Goal: Task Accomplishment & Management: Manage account settings

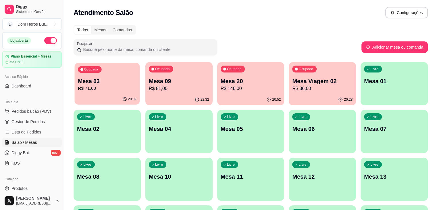
click at [120, 74] on div "Ocupada Mesa 03 R$ 71,00" at bounding box center [107, 78] width 65 height 31
click at [290, 96] on div "20:29" at bounding box center [322, 99] width 65 height 11
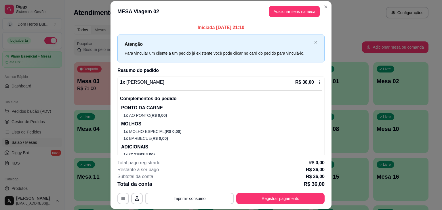
click at [179, 82] on div "1 x Thor Burguer R$ 30,00" at bounding box center [221, 82] width 202 height 7
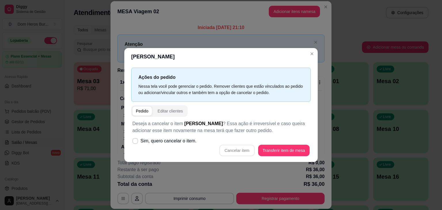
drag, startPoint x: 184, startPoint y: 148, endPoint x: 178, endPoint y: 143, distance: 7.6
click at [178, 143] on div "Deseja a cancelar o item Thor Burguer ? Essa ação é irreversível e caso queira …" at bounding box center [220, 138] width 179 height 43
click at [178, 143] on span "Sim, quero cancelar o item." at bounding box center [168, 140] width 56 height 7
click at [136, 143] on input "Sim, quero cancelar o item." at bounding box center [134, 144] width 4 height 4
checkbox input "true"
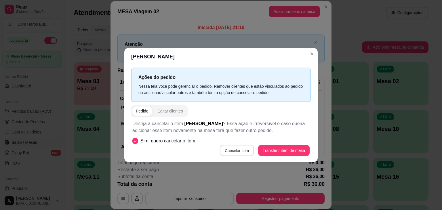
click at [239, 148] on button "Cancelar item" at bounding box center [237, 150] width 34 height 11
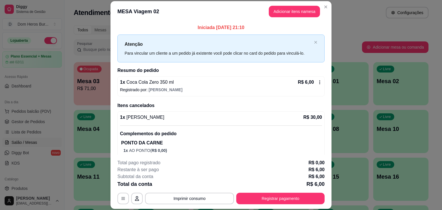
click at [176, 84] on div "1 x Coca Cola Zero 350 ml R$ 6,00" at bounding box center [221, 82] width 202 height 7
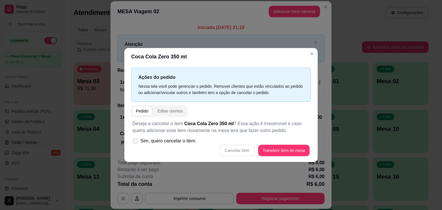
click at [169, 146] on label "Sim, quero cancelar o item." at bounding box center [164, 141] width 69 height 12
click at [136, 146] on input "Sim, quero cancelar o item." at bounding box center [134, 144] width 4 height 4
checkbox input "true"
click at [238, 151] on button "Cancelar item" at bounding box center [237, 150] width 34 height 11
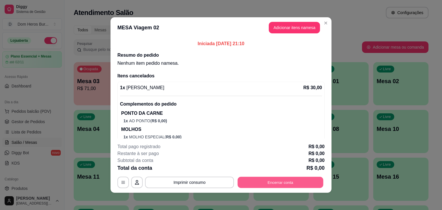
click at [254, 180] on button "Encerrar conta" at bounding box center [281, 182] width 86 height 11
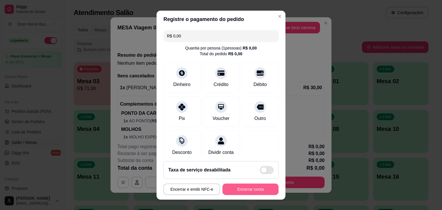
drag, startPoint x: 249, startPoint y: 196, endPoint x: 239, endPoint y: 188, distance: 12.9
click at [239, 188] on footer "Taxa de serviço desabilitada Encerrar e emitir NFC-e Encerrar conta" at bounding box center [220, 177] width 129 height 43
click at [239, 188] on button "Encerrar conta" at bounding box center [250, 188] width 54 height 11
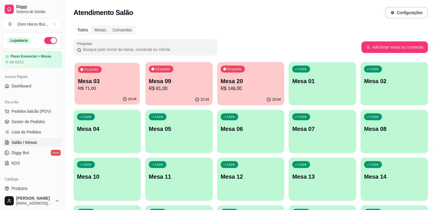
click at [95, 79] on p "Mesa 03" at bounding box center [107, 81] width 59 height 8
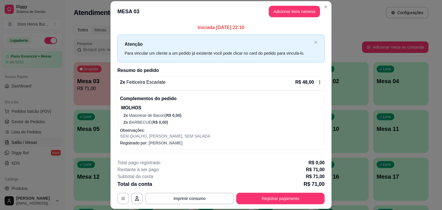
click at [200, 80] on div "2 x Feiticeira Escarlate R$ 48,00" at bounding box center [221, 82] width 202 height 7
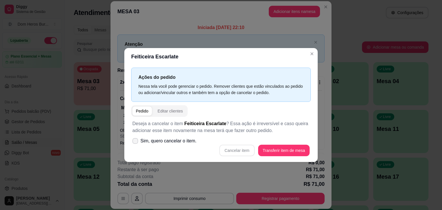
click at [173, 138] on span "Sim, quero cancelar o item." at bounding box center [168, 140] width 56 height 7
click at [136, 142] on input "Sim, quero cancelar o item." at bounding box center [134, 144] width 4 height 4
checkbox input "true"
click at [239, 151] on button "Cancelar item" at bounding box center [237, 150] width 34 height 11
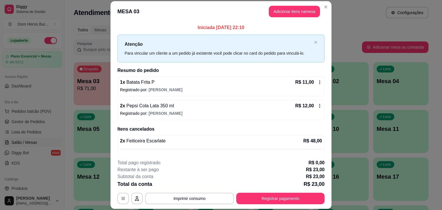
click at [213, 81] on div "1 x Batata Frita P R$ 11,00" at bounding box center [221, 82] width 202 height 7
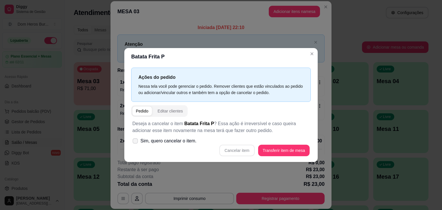
click at [163, 142] on span "Sim, quero cancelar o item." at bounding box center [168, 140] width 56 height 7
click at [136, 142] on input "Sim, quero cancelar o item." at bounding box center [134, 144] width 4 height 4
checkbox input "true"
click at [235, 156] on div "Deseja a cancelar o item Batata Frita P ? Essa ação é irreversível e caso queir…" at bounding box center [220, 138] width 179 height 43
click at [233, 153] on button "Cancelar item" at bounding box center [237, 150] width 34 height 11
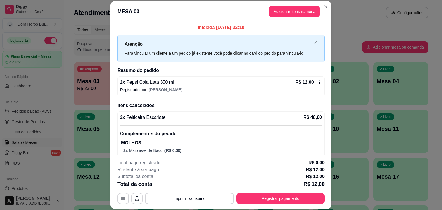
click at [177, 80] on div "2 x Pepsi Cola Lata 350 ml R$ 12,00" at bounding box center [221, 82] width 202 height 7
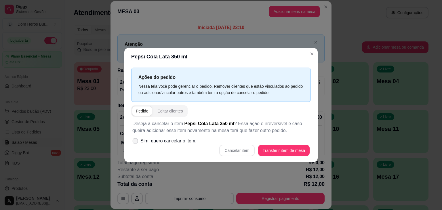
click at [182, 139] on span "Sim, quero cancelar o item." at bounding box center [168, 140] width 56 height 7
click at [136, 142] on input "Sim, quero cancelar o item." at bounding box center [134, 144] width 4 height 4
checkbox input "true"
click at [237, 150] on button "Cancelar item" at bounding box center [237, 150] width 34 height 11
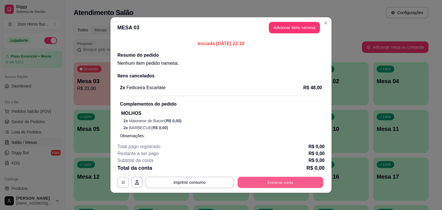
click at [268, 181] on button "Encerrar conta" at bounding box center [281, 182] width 86 height 11
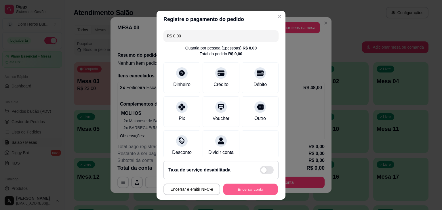
click at [265, 190] on button "Encerrar conta" at bounding box center [250, 188] width 54 height 11
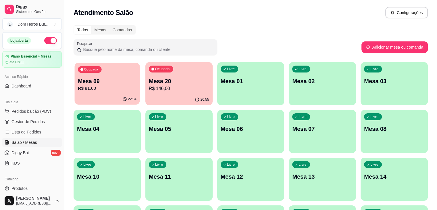
click at [106, 87] on p "R$ 81,00" at bounding box center [107, 88] width 59 height 7
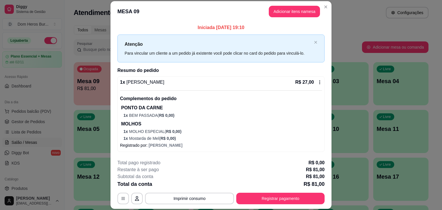
click at [154, 111] on div "PONTO DA CARNE 1 x BEM PASSADA ( R$ 0,00 )" at bounding box center [221, 111] width 201 height 14
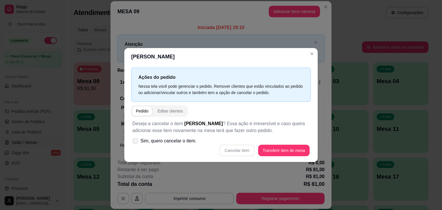
click at [158, 141] on span "Sim, quero cancelar o item." at bounding box center [168, 140] width 56 height 7
click at [136, 142] on input "Sim, quero cancelar o item." at bounding box center [134, 144] width 4 height 4
checkbox input "true"
click at [230, 147] on button "Cancelar item" at bounding box center [237, 150] width 34 height 11
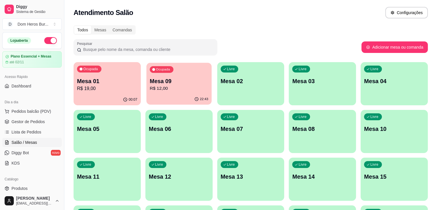
click at [153, 90] on p "R$ 12,00" at bounding box center [179, 88] width 59 height 7
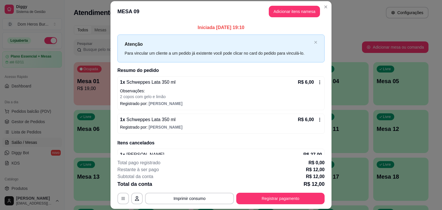
click at [160, 84] on span "Schweppes Lata 350 ml" at bounding box center [150, 82] width 50 height 5
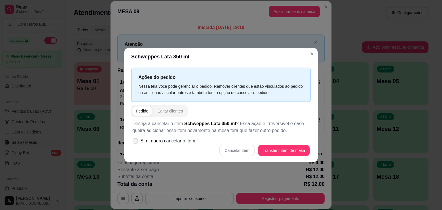
click at [170, 139] on span "Sim, quero cancelar o item." at bounding box center [168, 140] width 56 height 7
click at [136, 142] on input "Sim, quero cancelar o item." at bounding box center [134, 144] width 4 height 4
checkbox input "true"
click at [238, 153] on button "Cancelar item" at bounding box center [237, 150] width 34 height 11
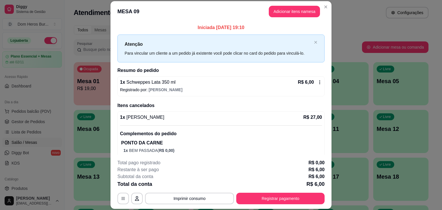
click at [175, 76] on div "1 x Schweppes Lata 350 ml R$ 6,00 Registrado por: Nicole" at bounding box center [220, 86] width 207 height 20
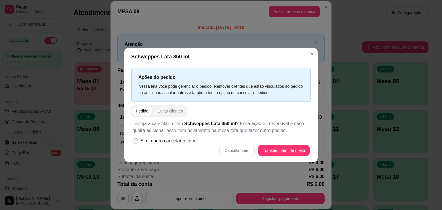
click at [182, 141] on span "Sim, quero cancelar o item." at bounding box center [168, 140] width 56 height 7
click at [136, 142] on input "Sim, quero cancelar o item." at bounding box center [134, 144] width 4 height 4
checkbox input "true"
click at [238, 146] on button "Cancelar item" at bounding box center [237, 150] width 34 height 11
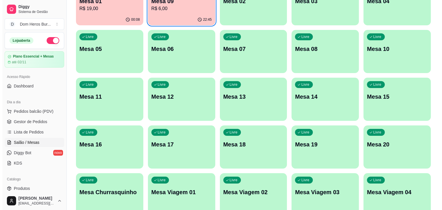
scroll to position [110, 0]
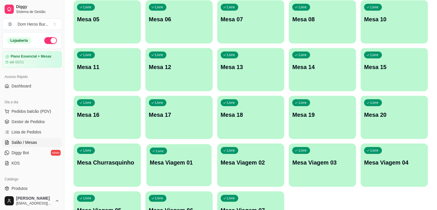
click at [212, 144] on div "Livre Mesa Viagem 01" at bounding box center [178, 161] width 65 height 35
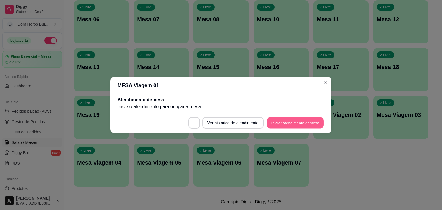
click at [305, 128] on button "Iniciar atendimento de mesa" at bounding box center [295, 122] width 57 height 11
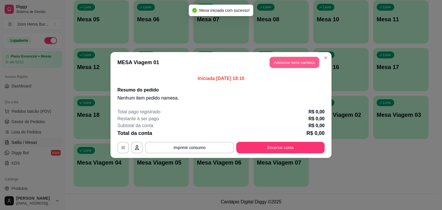
click at [286, 67] on button "Adicionar itens na mesa" at bounding box center [293, 62] width 49 height 11
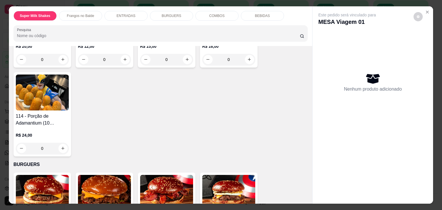
scroll to position [499, 0]
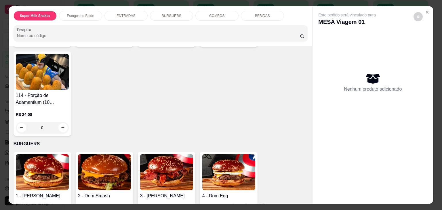
click at [62, 192] on h4 "1 - Dom Burger" at bounding box center [42, 195] width 53 height 7
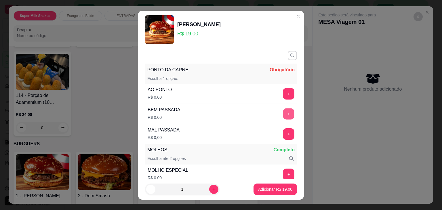
click at [283, 111] on button "+" at bounding box center [288, 113] width 11 height 11
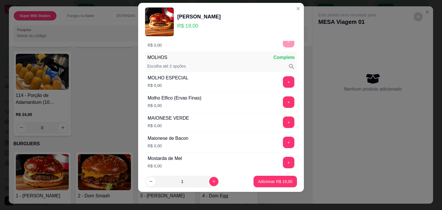
scroll to position [95, 0]
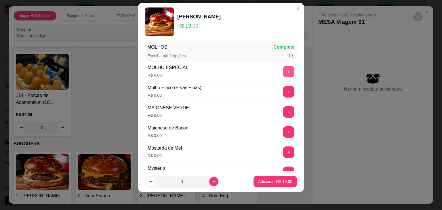
click at [283, 68] on button "+" at bounding box center [289, 72] width 12 height 12
click at [283, 87] on button "+" at bounding box center [288, 91] width 11 height 11
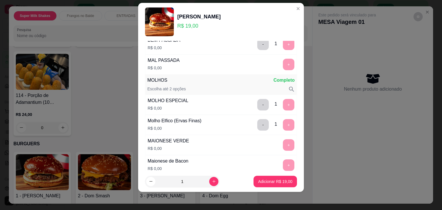
scroll to position [56, 0]
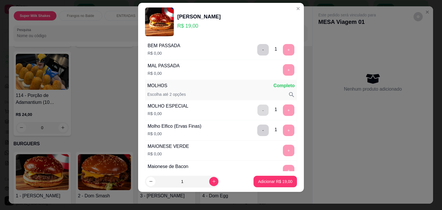
click at [257, 109] on button "-" at bounding box center [262, 109] width 11 height 11
click at [283, 170] on button "+" at bounding box center [288, 170] width 11 height 11
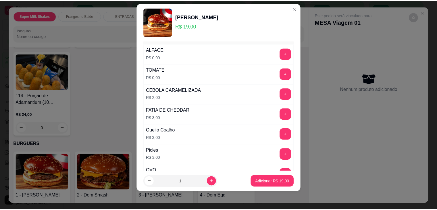
scroll to position [341, 0]
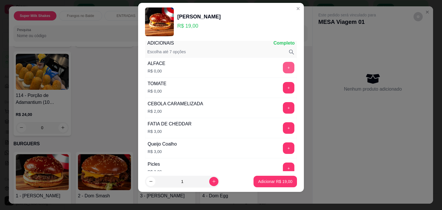
click at [283, 64] on button "+" at bounding box center [289, 68] width 12 height 12
click at [283, 82] on button "+" at bounding box center [288, 87] width 11 height 11
click at [268, 186] on button "Adicionar R$ 19,00" at bounding box center [275, 181] width 42 height 11
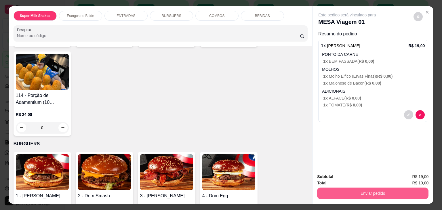
click at [348, 194] on button "Enviar pedido" at bounding box center [372, 194] width 111 height 12
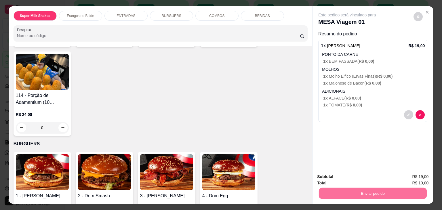
click at [411, 176] on button "Enviar pedido" at bounding box center [413, 177] width 32 height 11
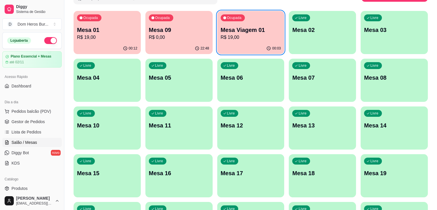
scroll to position [41, 0]
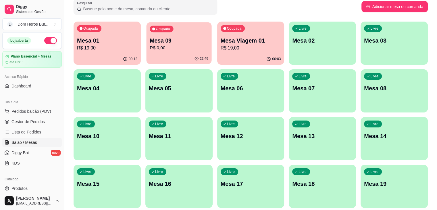
click at [148, 52] on div "Ocupada Mesa 09 R$ 0,00" at bounding box center [178, 37] width 65 height 31
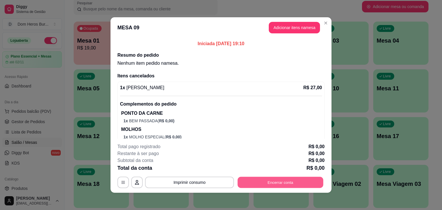
click at [278, 183] on button "Encerrar conta" at bounding box center [281, 182] width 86 height 11
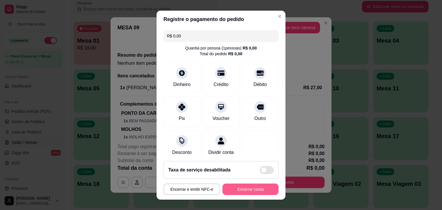
click at [253, 186] on button "Encerrar conta" at bounding box center [250, 189] width 56 height 12
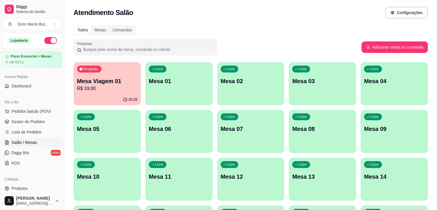
click at [102, 79] on p "Mesa Viagem 01" at bounding box center [107, 81] width 60 height 8
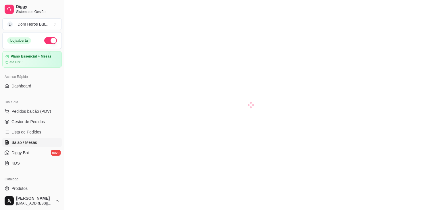
click at [18, 144] on span "Salão / Mesas" at bounding box center [25, 142] width 26 height 6
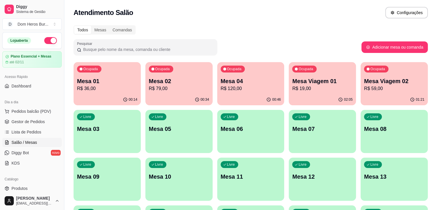
click at [0, 91] on div "Loja aberta Plano Essencial + Mesas até 02/11 Acesso Rápido Dashboard Dia a dia…" at bounding box center [32, 111] width 64 height 159
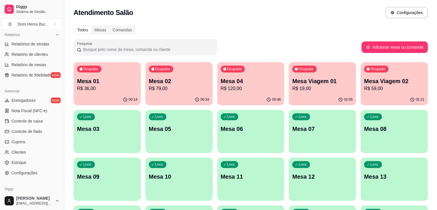
scroll to position [204, 0]
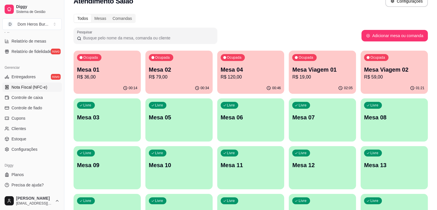
click at [35, 87] on span "Nota Fiscal (NFC-e)" at bounding box center [30, 87] width 36 height 6
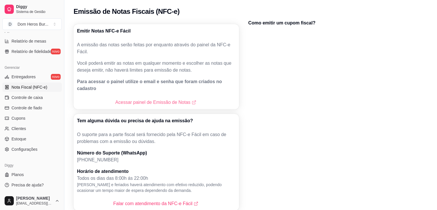
click at [179, 99] on link "Acessar painel de Emissão de Notas" at bounding box center [156, 102] width 82 height 7
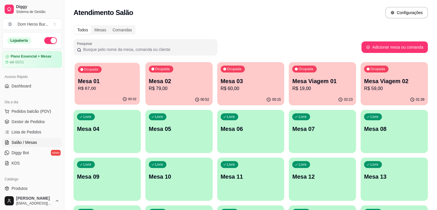
click at [113, 89] on p "R$ 67,00" at bounding box center [107, 88] width 59 height 7
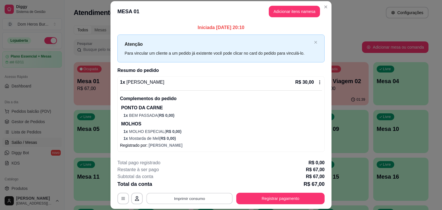
click at [179, 198] on button "Imprimir consumo" at bounding box center [189, 198] width 86 height 11
click at [179, 187] on button "IMPRESSORA" at bounding box center [189, 185] width 40 height 9
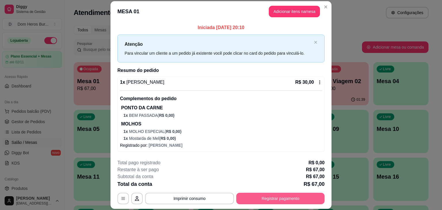
click at [256, 198] on button "Registrar pagamento" at bounding box center [280, 199] width 88 height 12
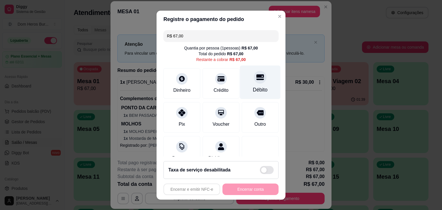
click at [258, 86] on div "Débito" at bounding box center [260, 89] width 15 height 7
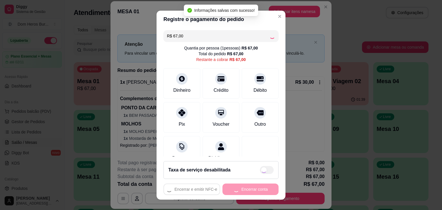
type input "R$ 0,00"
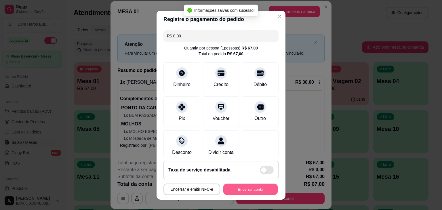
click at [256, 187] on button "Encerrar conta" at bounding box center [250, 188] width 54 height 11
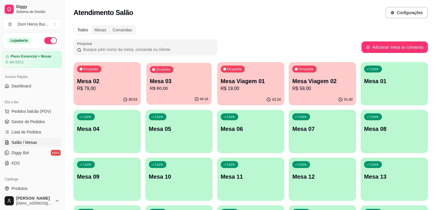
click at [156, 99] on div "00:16" at bounding box center [178, 99] width 65 height 11
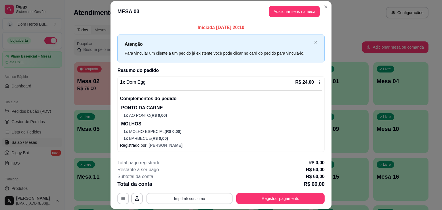
click at [194, 198] on button "Imprimir consumo" at bounding box center [189, 198] width 86 height 11
click at [192, 188] on button "IMPRESSORA" at bounding box center [189, 185] width 40 height 9
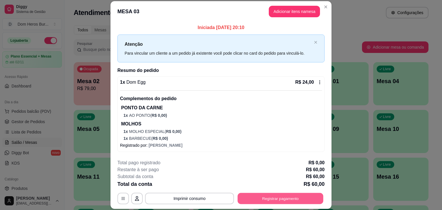
click at [252, 198] on button "Registrar pagamento" at bounding box center [281, 198] width 86 height 11
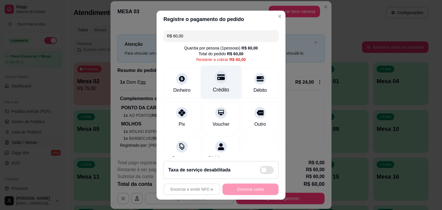
click at [218, 86] on div "Crédito" at bounding box center [221, 89] width 16 height 7
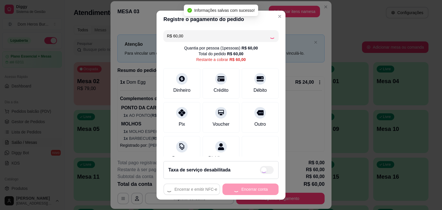
type input "R$ 0,00"
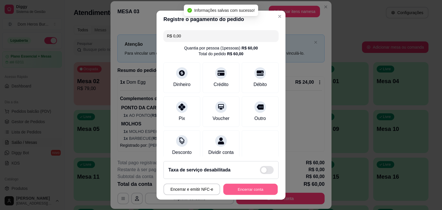
click at [223, 184] on button "Encerrar conta" at bounding box center [250, 188] width 54 height 11
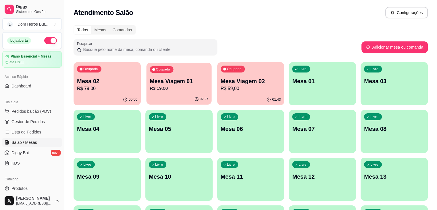
click at [177, 95] on div "02:27" at bounding box center [178, 99] width 65 height 11
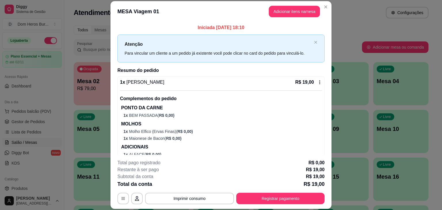
scroll to position [22, 0]
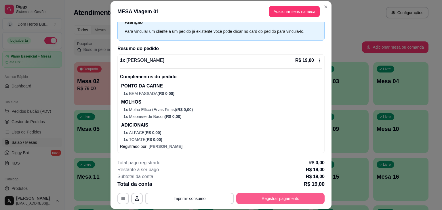
click at [277, 202] on button "Registrar pagamento" at bounding box center [280, 199] width 88 height 12
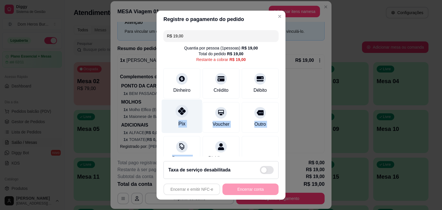
drag, startPoint x: 199, startPoint y: 135, endPoint x: 179, endPoint y: 113, distance: 29.5
click at [179, 113] on div "R$ 19,00 Quantia por pessoa ( 1 pessoas) R$ 19,00 Total do pedido R$ 19,00 Rest…" at bounding box center [220, 92] width 129 height 129
click at [179, 113] on icon at bounding box center [181, 110] width 7 height 7
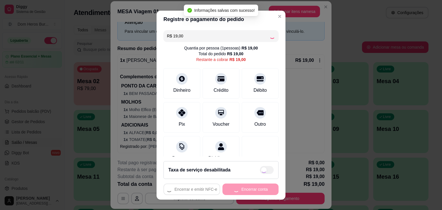
type input "R$ 0,00"
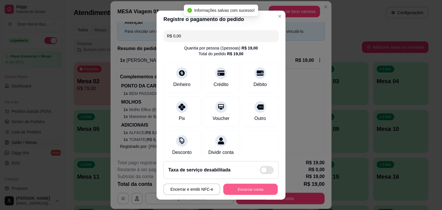
click at [238, 190] on button "Encerrar conta" at bounding box center [250, 188] width 54 height 11
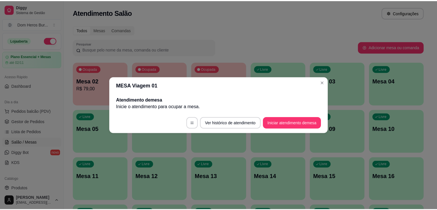
scroll to position [0, 0]
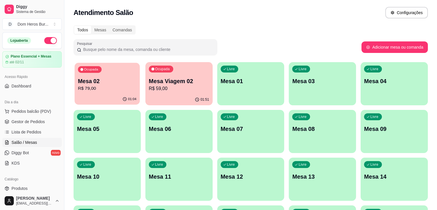
click at [110, 83] on p "Mesa 02" at bounding box center [107, 81] width 59 height 8
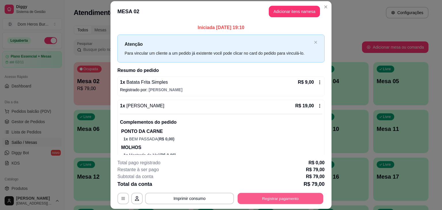
click at [262, 200] on button "Registrar pagamento" at bounding box center [281, 198] width 86 height 11
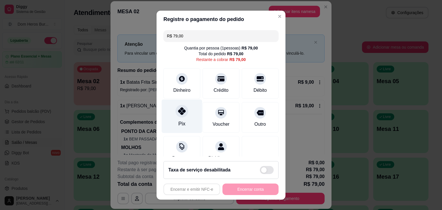
click at [171, 121] on div "Pix" at bounding box center [182, 116] width 41 height 34
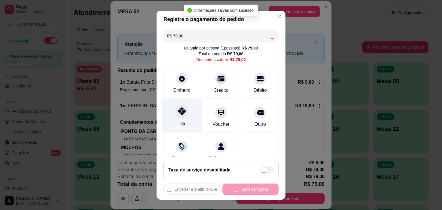
type input "R$ 0,00"
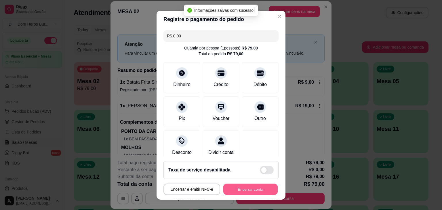
click at [251, 189] on button "Encerrar conta" at bounding box center [250, 188] width 54 height 11
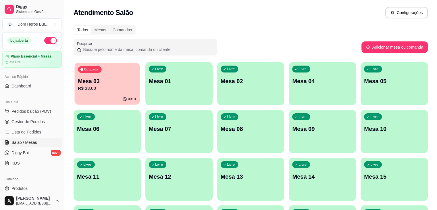
click at [95, 93] on div "Ocupada Mesa 03 R$ 33,00" at bounding box center [107, 78] width 65 height 31
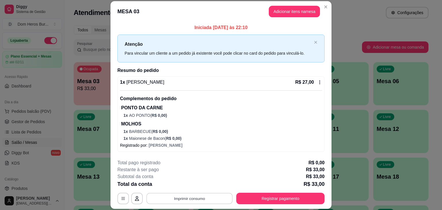
click at [198, 194] on button "Imprimir consumo" at bounding box center [189, 198] width 86 height 11
click at [188, 184] on button "IMPRESSORA" at bounding box center [189, 185] width 42 height 9
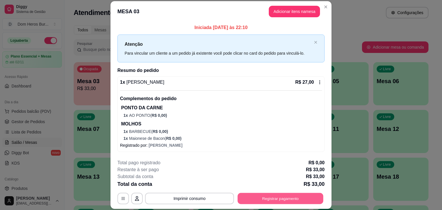
click at [255, 199] on button "Registrar pagamento" at bounding box center [281, 198] width 86 height 11
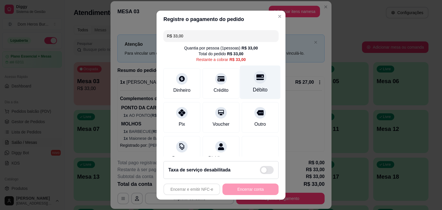
click at [256, 79] on icon at bounding box center [259, 77] width 7 height 6
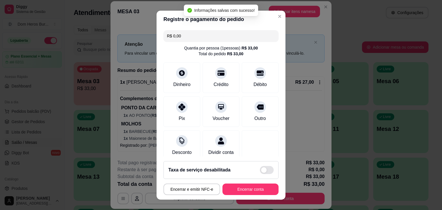
type input "R$ 0,00"
click at [244, 187] on button "Encerrar conta" at bounding box center [250, 188] width 54 height 11
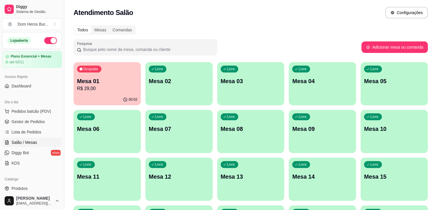
click at [182, 22] on div "Todos Mesas Comandas Pesquisar Adicionar mesa ou comanda Ocupada Mesa 01 R$ 29,…" at bounding box center [250, 186] width 373 height 329
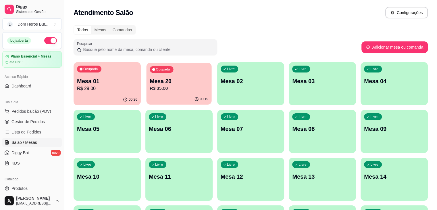
click at [152, 89] on p "R$ 35,00" at bounding box center [179, 88] width 59 height 7
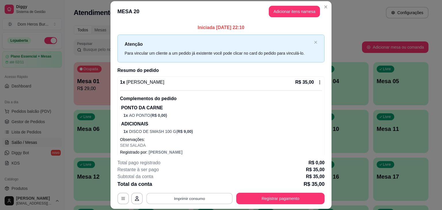
click at [194, 200] on button "Imprimir consumo" at bounding box center [189, 198] width 86 height 11
click at [189, 186] on button "IMPRESSORA" at bounding box center [189, 185] width 40 height 9
click at [192, 198] on button "Imprimir consumo" at bounding box center [189, 198] width 86 height 11
click at [191, 184] on button "IMPRESSORA" at bounding box center [189, 185] width 40 height 9
click at [309, 81] on div "R$ 35,00" at bounding box center [308, 82] width 27 height 7
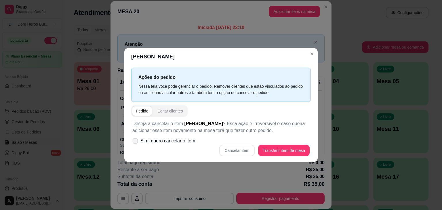
click at [179, 135] on label "Sim, quero cancelar o item." at bounding box center [164, 141] width 69 height 12
click at [136, 142] on input "Sim, quero cancelar o item." at bounding box center [134, 144] width 4 height 4
checkbox input "true"
click at [236, 145] on button "Cancelar item" at bounding box center [237, 150] width 34 height 11
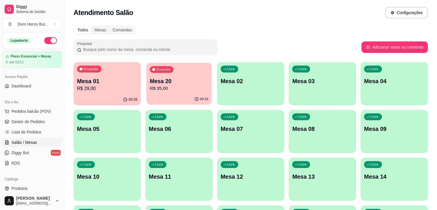
click at [167, 85] on p "R$ 35,00" at bounding box center [179, 88] width 59 height 7
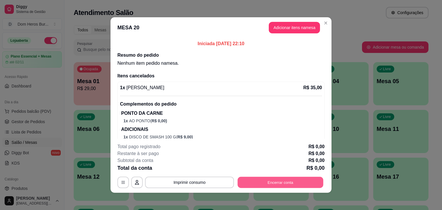
click at [267, 180] on button "Encerrar conta" at bounding box center [281, 182] width 86 height 11
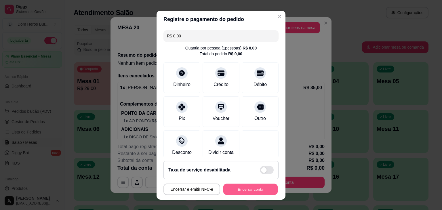
click at [243, 189] on button "Encerrar conta" at bounding box center [250, 188] width 54 height 11
